Goal: Browse casually: Explore the website without a specific task or goal

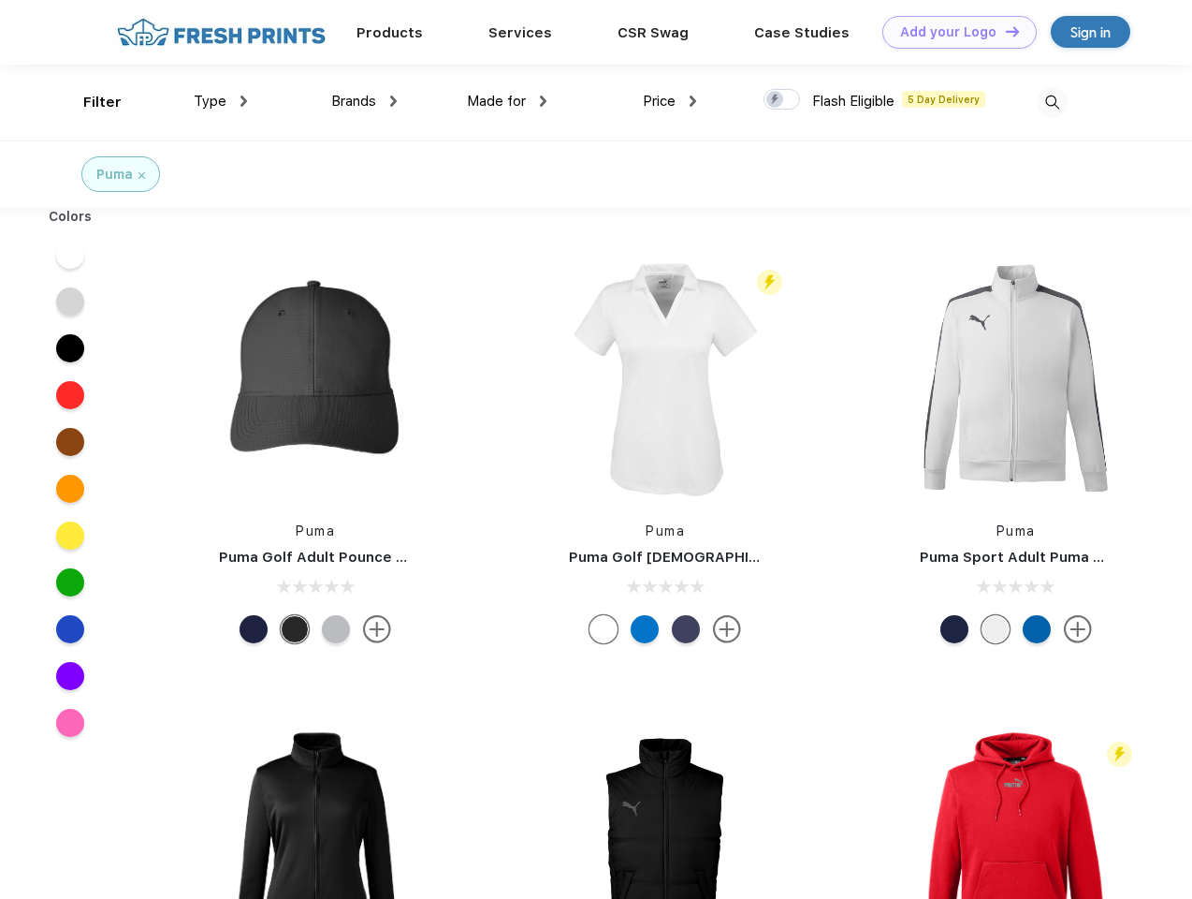
scroll to position [1, 0]
click at [953, 32] on link "Add your Logo Design Tool" at bounding box center [960, 32] width 154 height 33
click at [0, 0] on div "Design Tool" at bounding box center [0, 0] width 0 height 0
click at [1004, 31] on link "Add your Logo Design Tool" at bounding box center [960, 32] width 154 height 33
click at [90, 102] on div "Filter" at bounding box center [102, 103] width 38 height 22
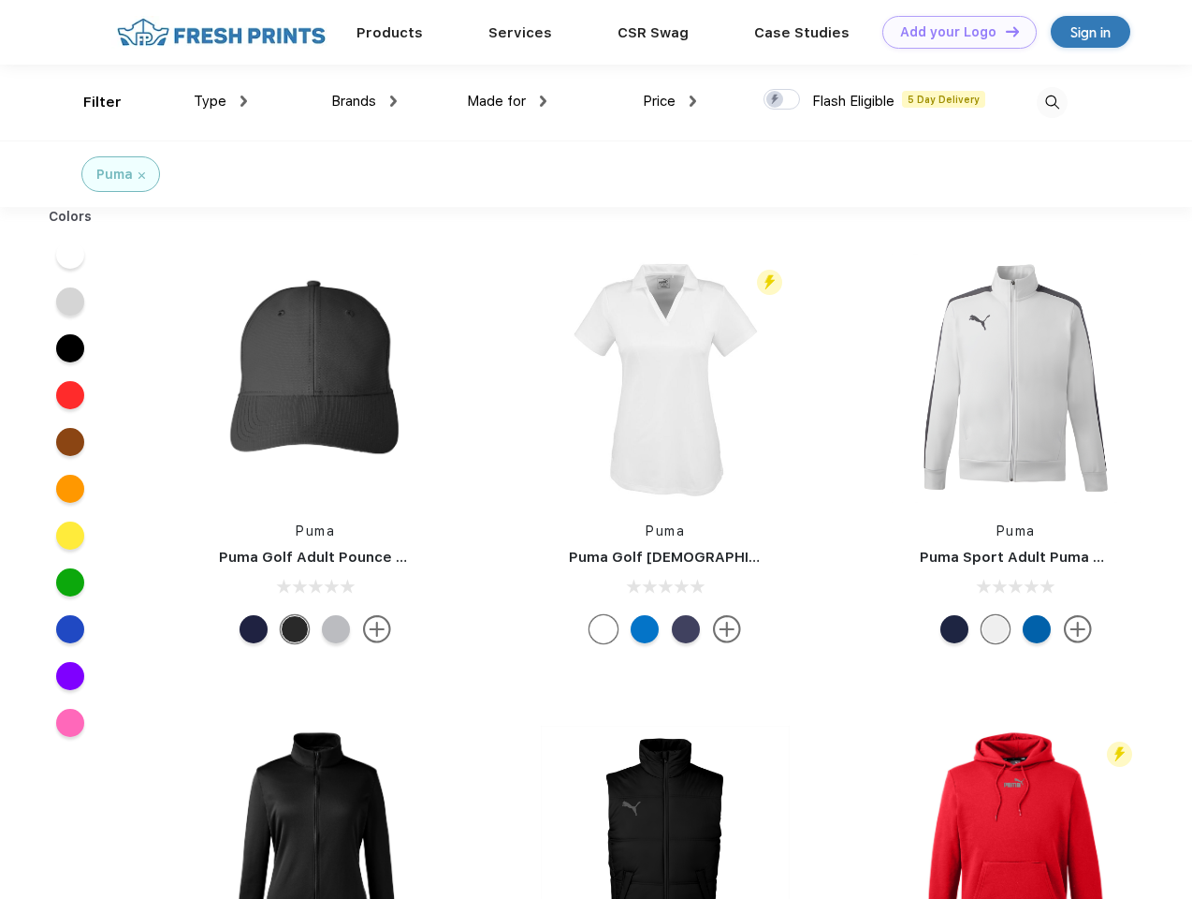
click at [221, 101] on span "Type" at bounding box center [210, 101] width 33 height 17
click at [364, 101] on span "Brands" at bounding box center [353, 101] width 45 height 17
click at [507, 101] on span "Made for" at bounding box center [496, 101] width 59 height 17
click at [670, 101] on span "Price" at bounding box center [659, 101] width 33 height 17
click at [782, 100] on div at bounding box center [782, 99] width 37 height 21
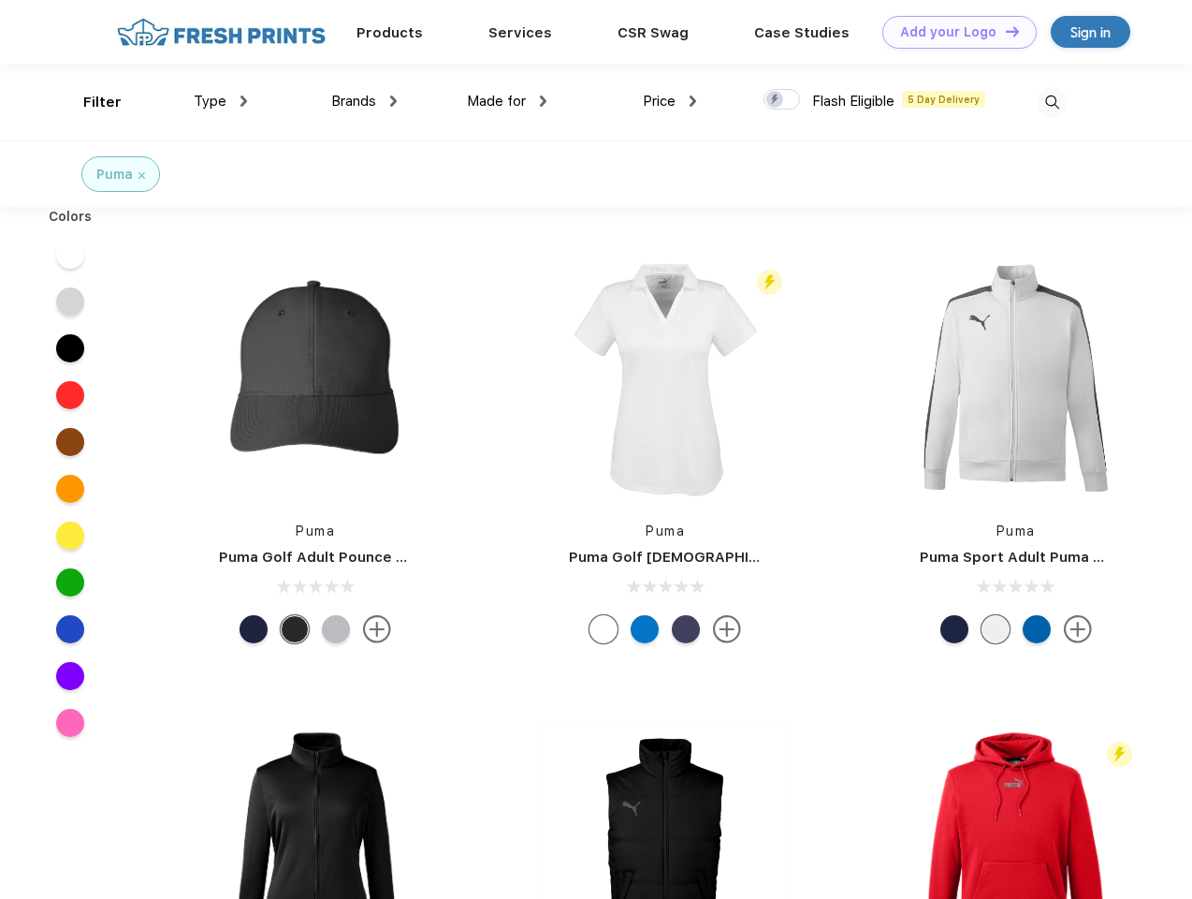
click at [776, 100] on input "checkbox" at bounding box center [770, 94] width 12 height 12
click at [1052, 102] on img at bounding box center [1052, 102] width 31 height 31
